Goal: Check status: Check status

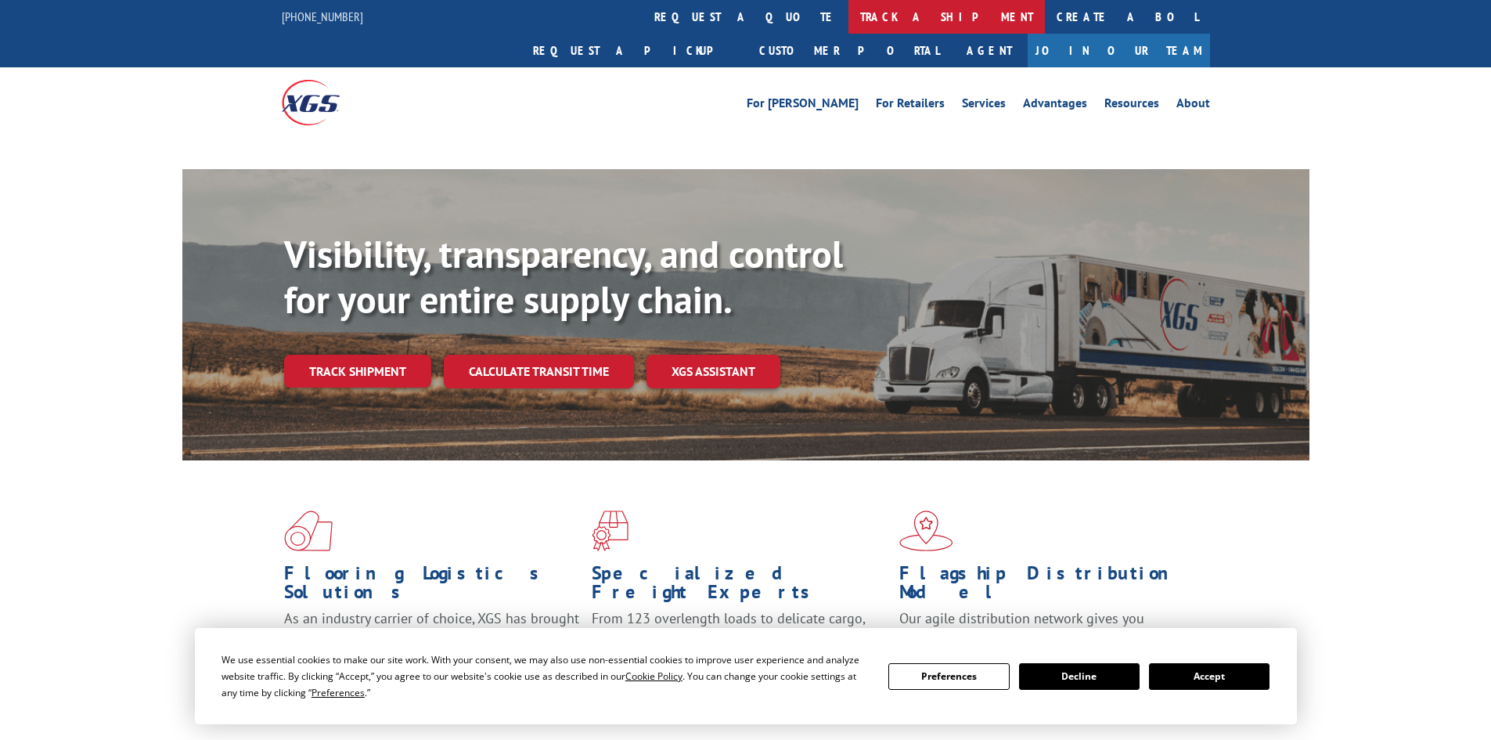
click at [848, 11] on link "track a shipment" at bounding box center [946, 17] width 196 height 34
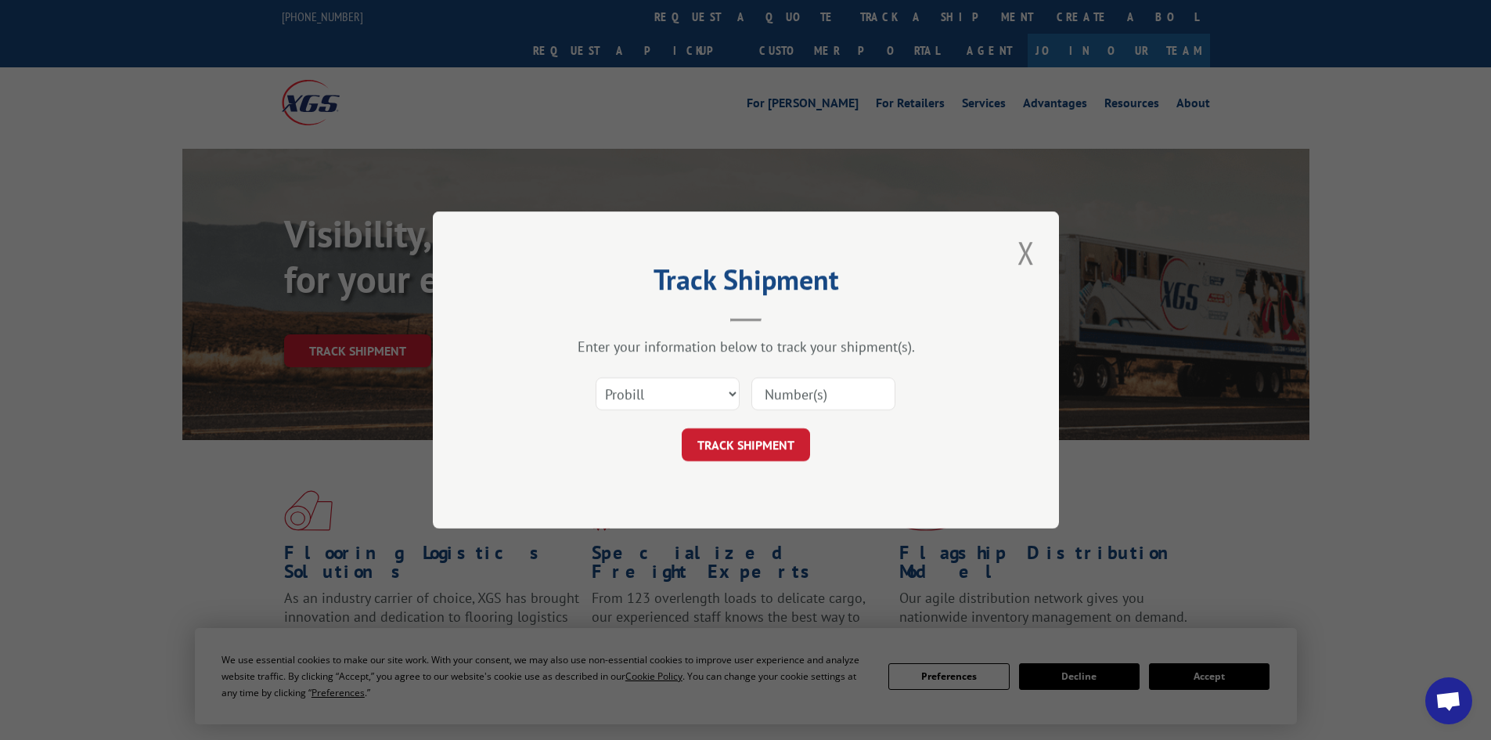
click at [646, 395] on select "Select category... Probill BOL PO" at bounding box center [668, 393] width 144 height 33
select select "bol"
click at [596, 377] on select "Select category... Probill BOL PO" at bounding box center [668, 393] width 144 height 33
click at [780, 395] on input at bounding box center [823, 393] width 144 height 33
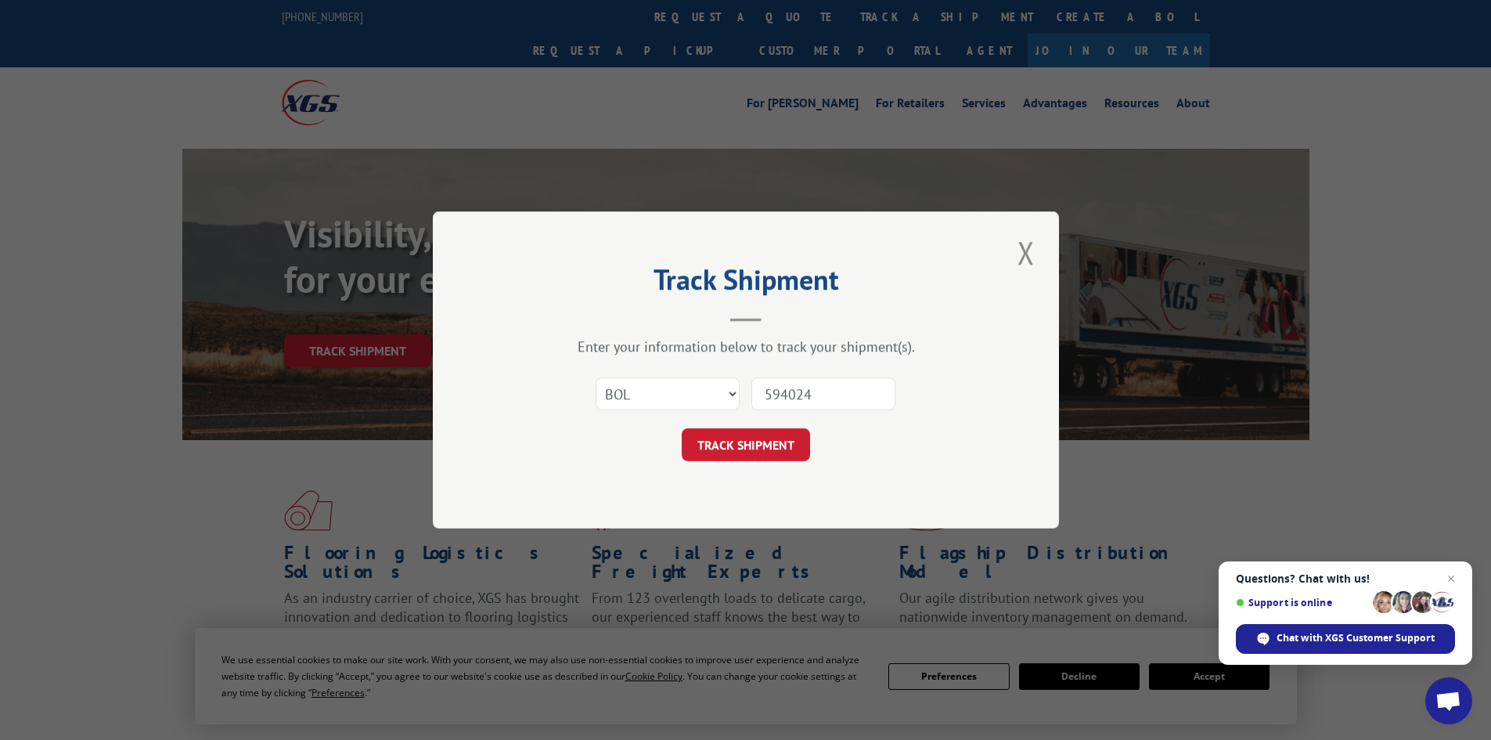
type input "5940243"
click button "TRACK SHIPMENT" at bounding box center [746, 444] width 128 height 33
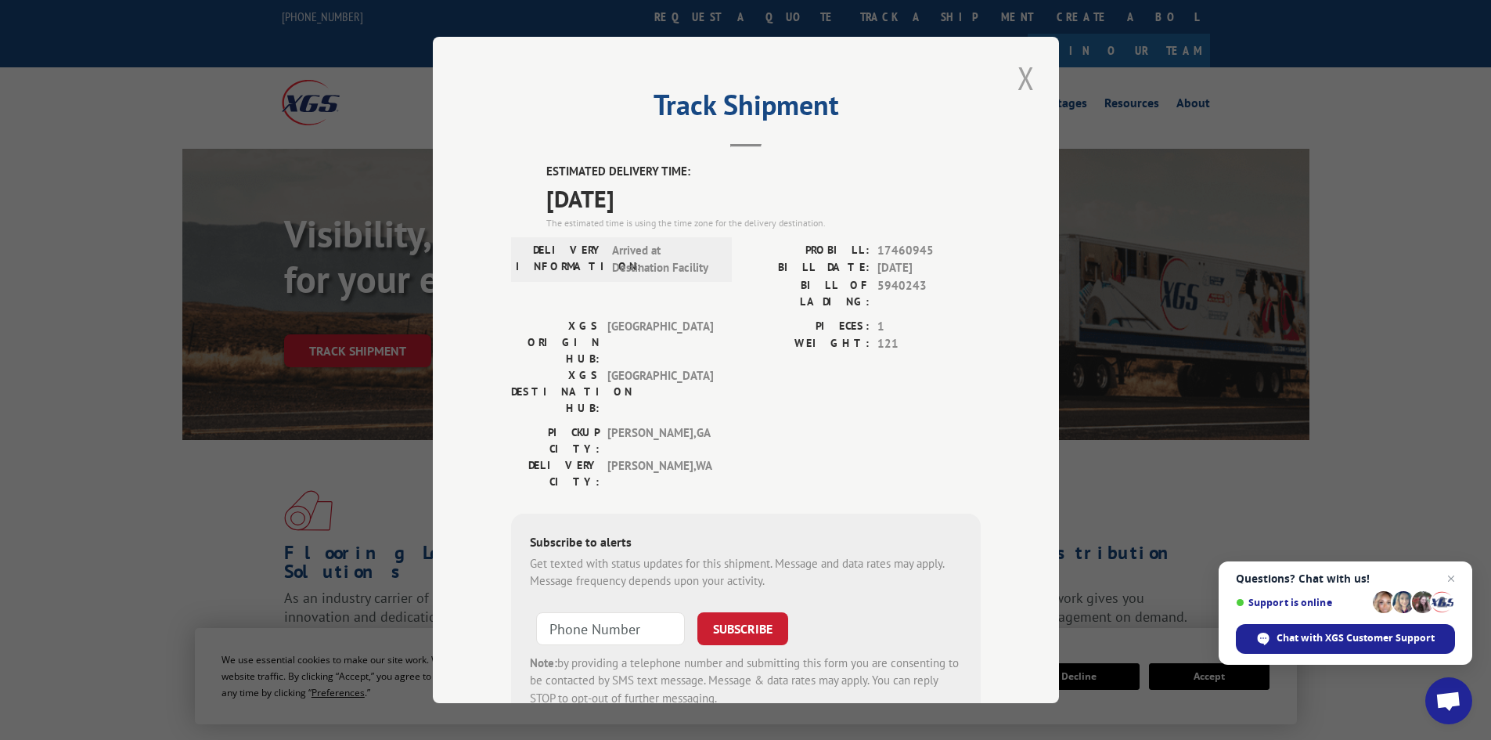
click at [1019, 81] on button "Close modal" at bounding box center [1026, 77] width 27 height 43
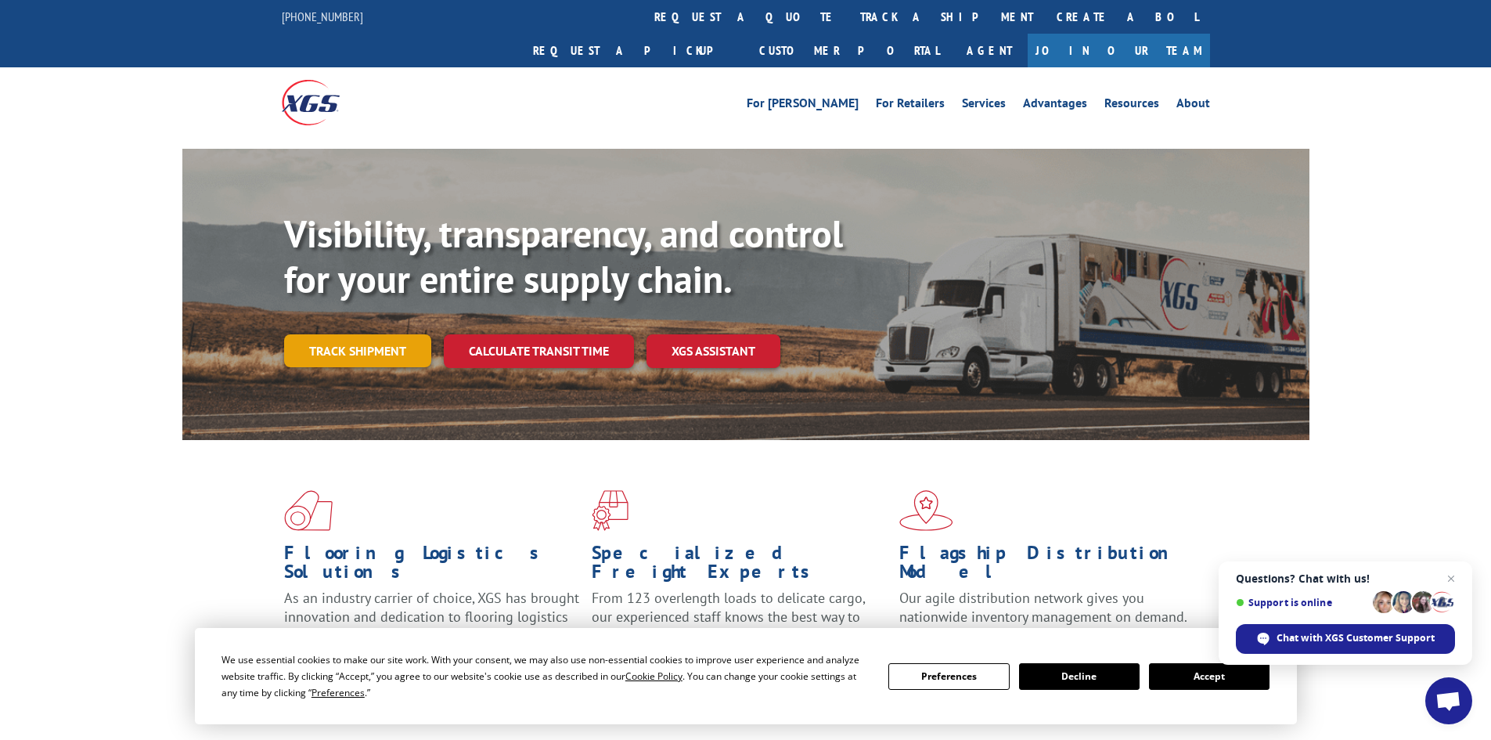
click at [373, 334] on link "Track shipment" at bounding box center [357, 350] width 147 height 33
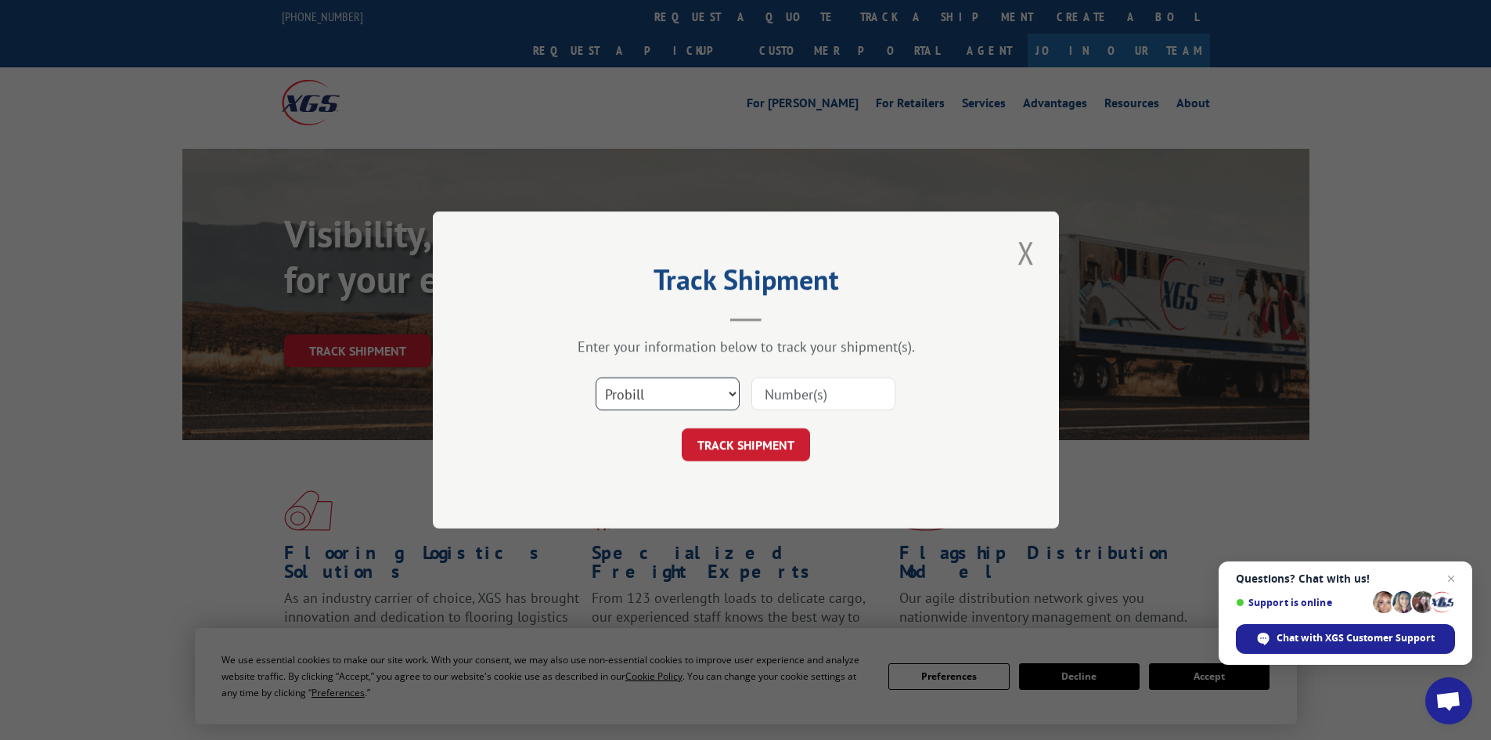
click at [675, 398] on select "Select category... Probill BOL PO" at bounding box center [668, 393] width 144 height 33
select select "bol"
click at [596, 377] on select "Select category... Probill BOL PO" at bounding box center [668, 393] width 144 height 33
click at [763, 401] on input at bounding box center [823, 393] width 144 height 33
type input "4896194"
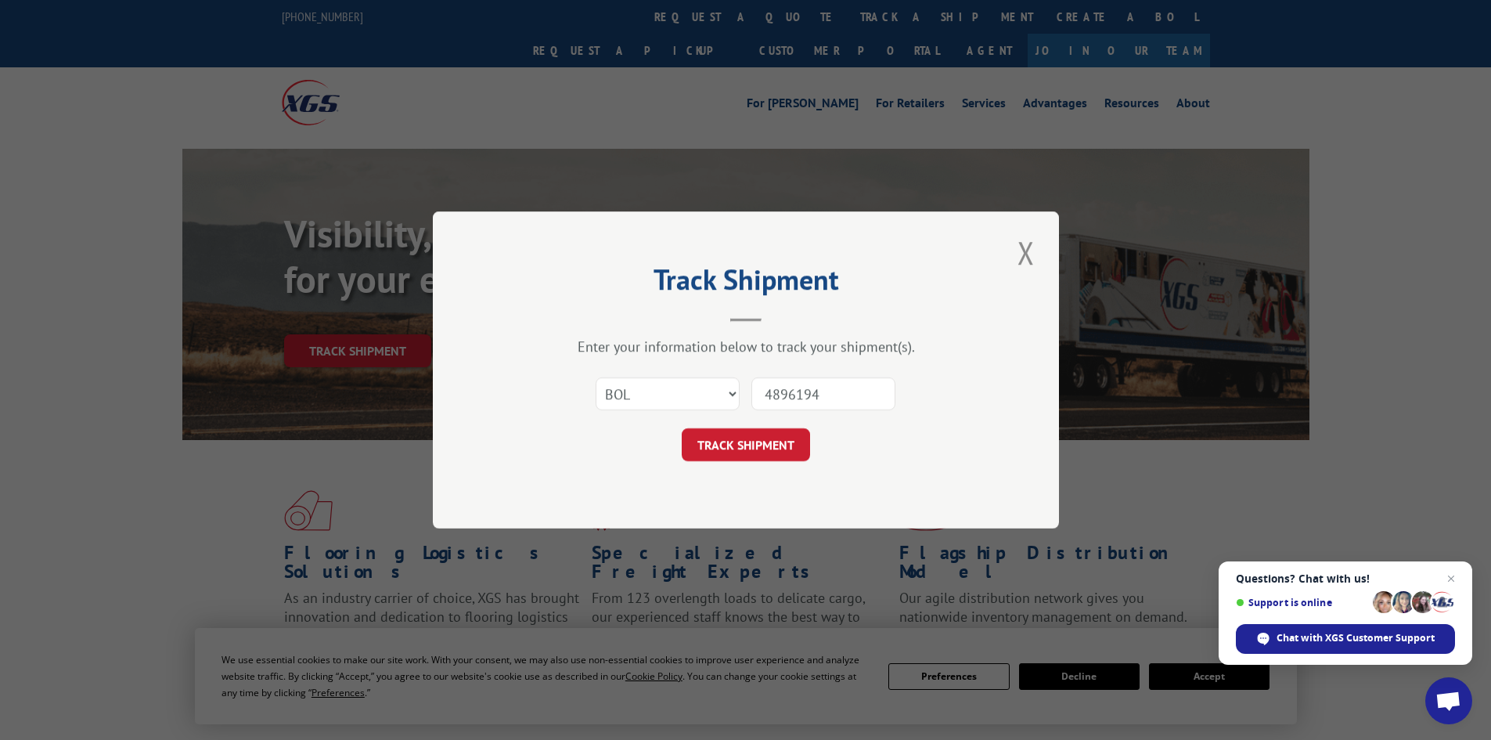
click at [682, 428] on button "TRACK SHIPMENT" at bounding box center [746, 444] width 128 height 33
